Goal: Find specific page/section: Find specific page/section

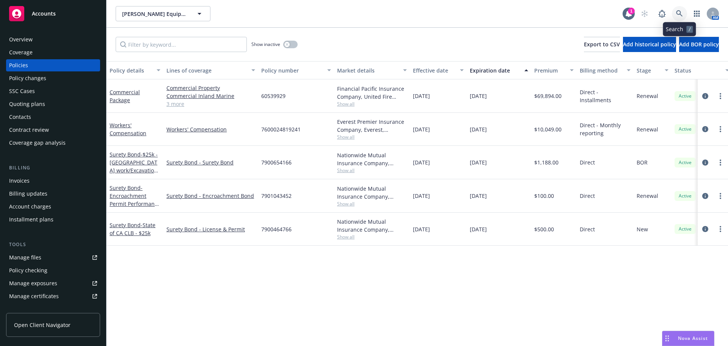
click at [685, 14] on link at bounding box center [679, 13] width 15 height 15
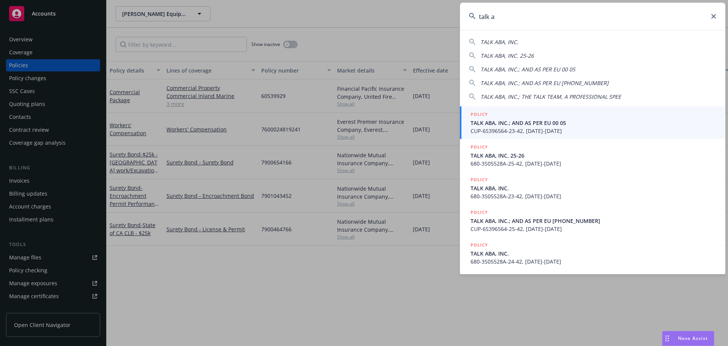
type input "talk a"
click at [503, 119] on span "TALK ABA, INC.; AND AS PER EU 00 05" at bounding box center [594, 123] width 246 height 8
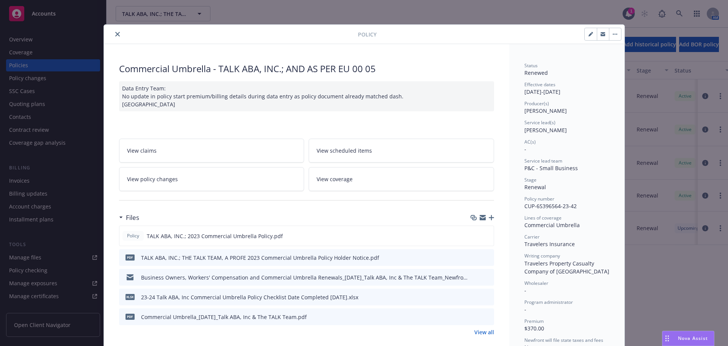
click at [115, 34] on icon "close" at bounding box center [117, 34] width 5 height 5
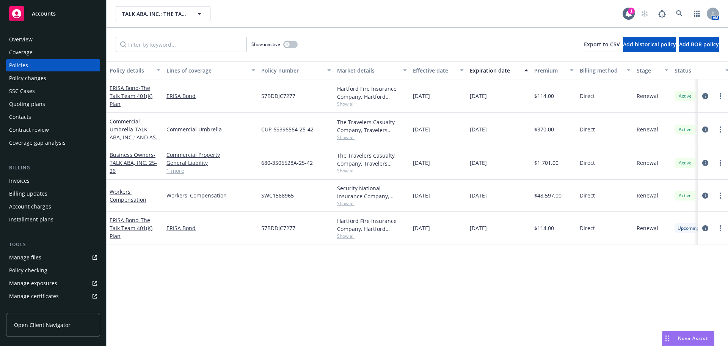
click at [39, 182] on div "Invoices" at bounding box center [53, 180] width 88 height 12
